Goal: Task Accomplishment & Management: Complete application form

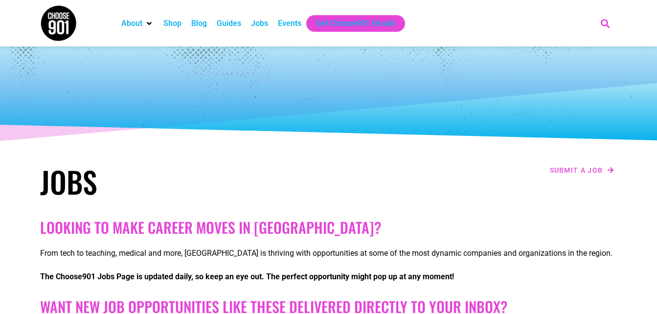
click at [607, 23] on icon "Search" at bounding box center [605, 23] width 16 height 16
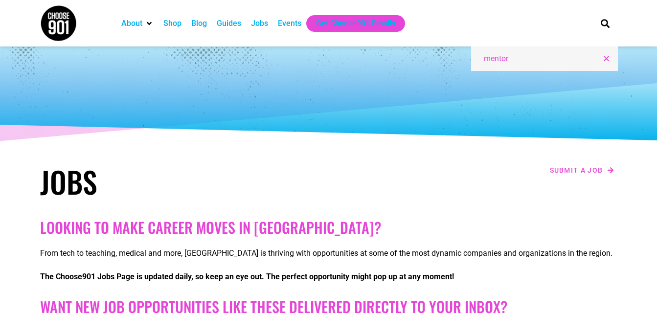
type input "mentor"
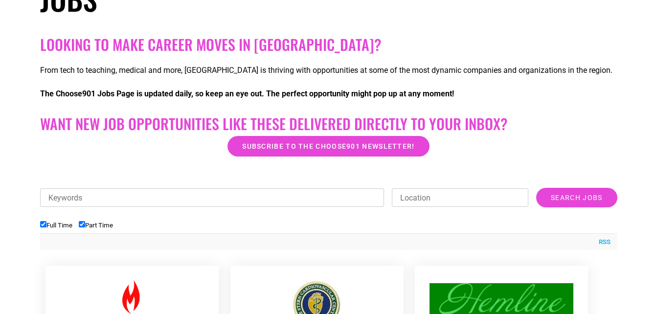
scroll to position [196, 0]
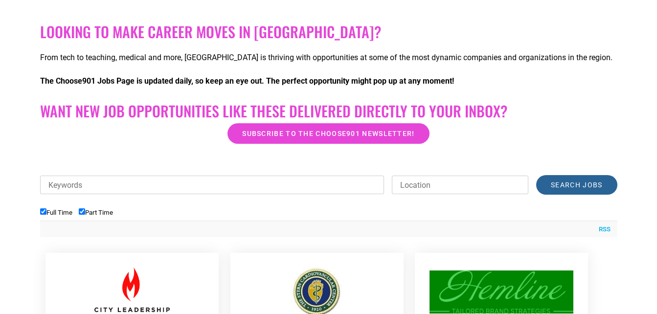
click at [546, 188] on input "Search Jobs" at bounding box center [576, 185] width 81 height 20
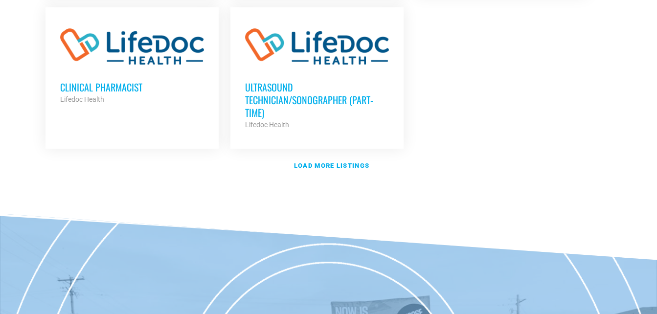
scroll to position [1272, 0]
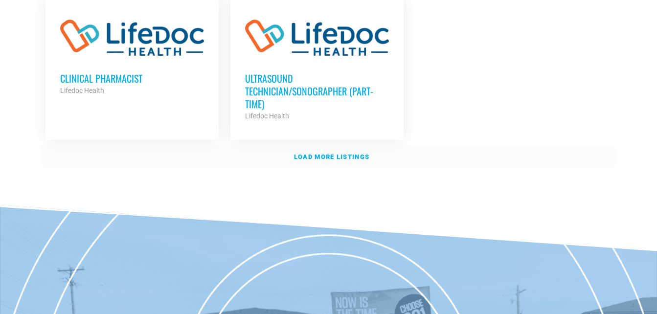
click at [358, 153] on strong "Load more listings" at bounding box center [331, 156] width 75 height 7
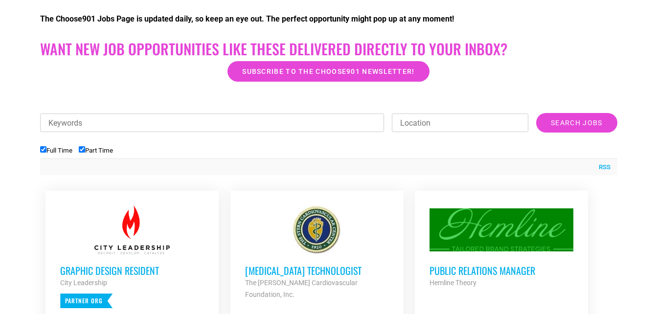
scroll to position [147, 0]
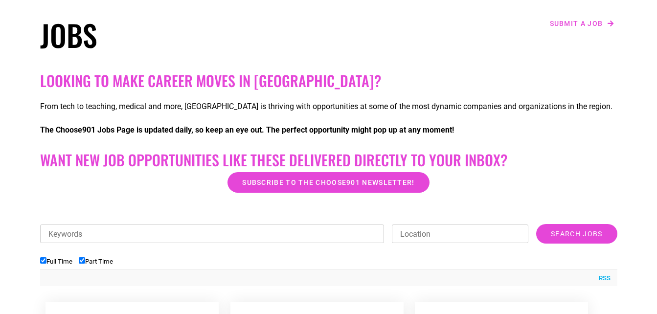
click at [196, 236] on input "Keywords" at bounding box center [212, 234] width 345 height 19
type input "agape"
click at [562, 229] on input "Search Jobs" at bounding box center [576, 234] width 81 height 20
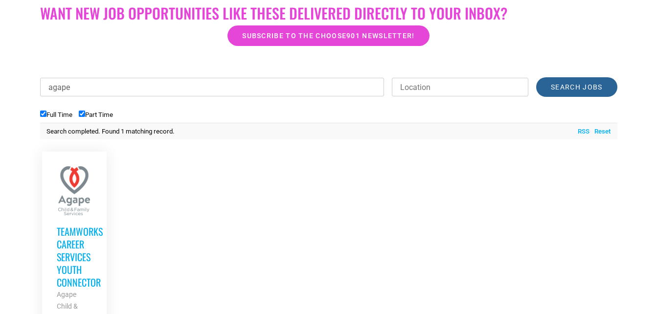
scroll to position [392, 0]
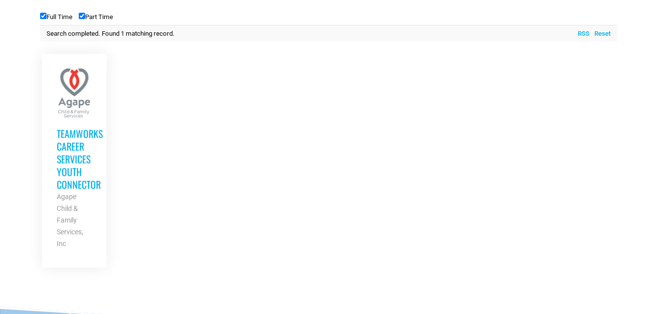
click at [92, 188] on h3 "TeamWorks Career Services Youth Connector" at bounding box center [74, 159] width 35 height 64
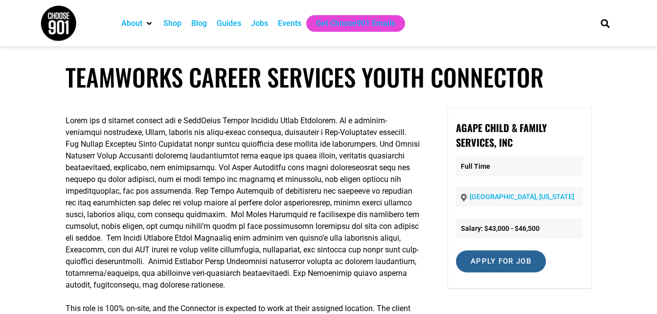
click at [502, 257] on input "Apply for job" at bounding box center [501, 262] width 90 height 22
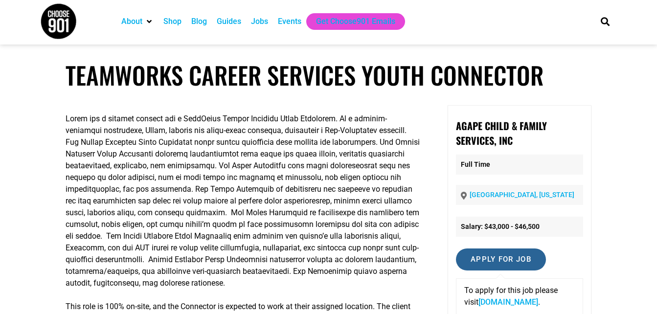
scroll to position [5, 0]
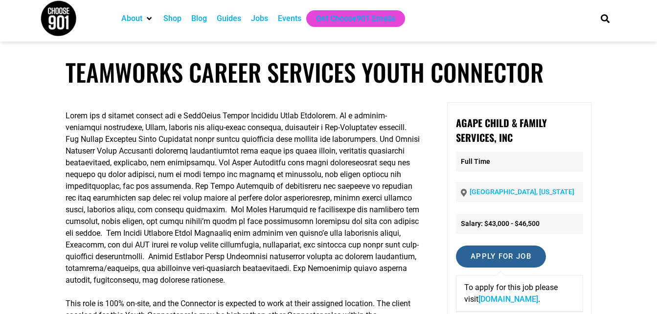
click at [499, 252] on input "Apply for job" at bounding box center [501, 257] width 90 height 22
click at [481, 257] on input "Apply for job" at bounding box center [501, 257] width 90 height 22
click at [485, 300] on link "agapemeanslove.org" at bounding box center [509, 299] width 60 height 9
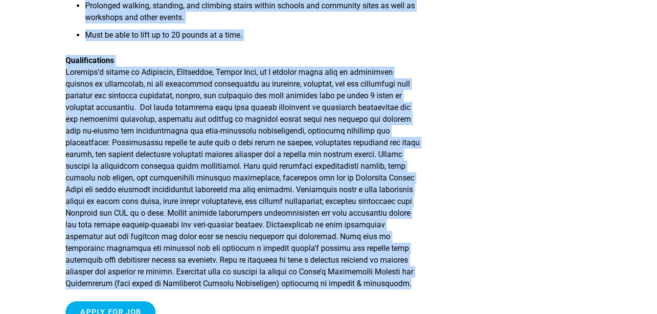
scroll to position [1233, 0]
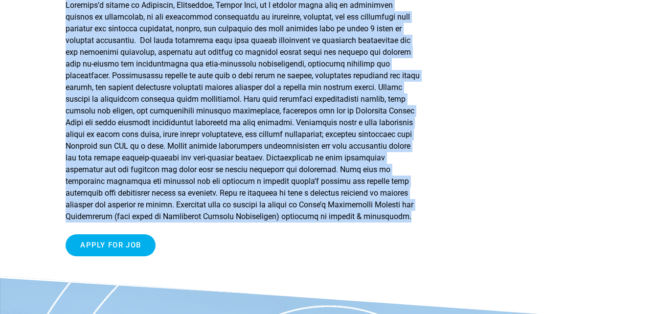
drag, startPoint x: 66, startPoint y: 111, endPoint x: 349, endPoint y: 221, distance: 303.8
copy div "Agape has a current opening for a TeamWorks Career Services Youth Connector. As…"
